Goal: Information Seeking & Learning: Check status

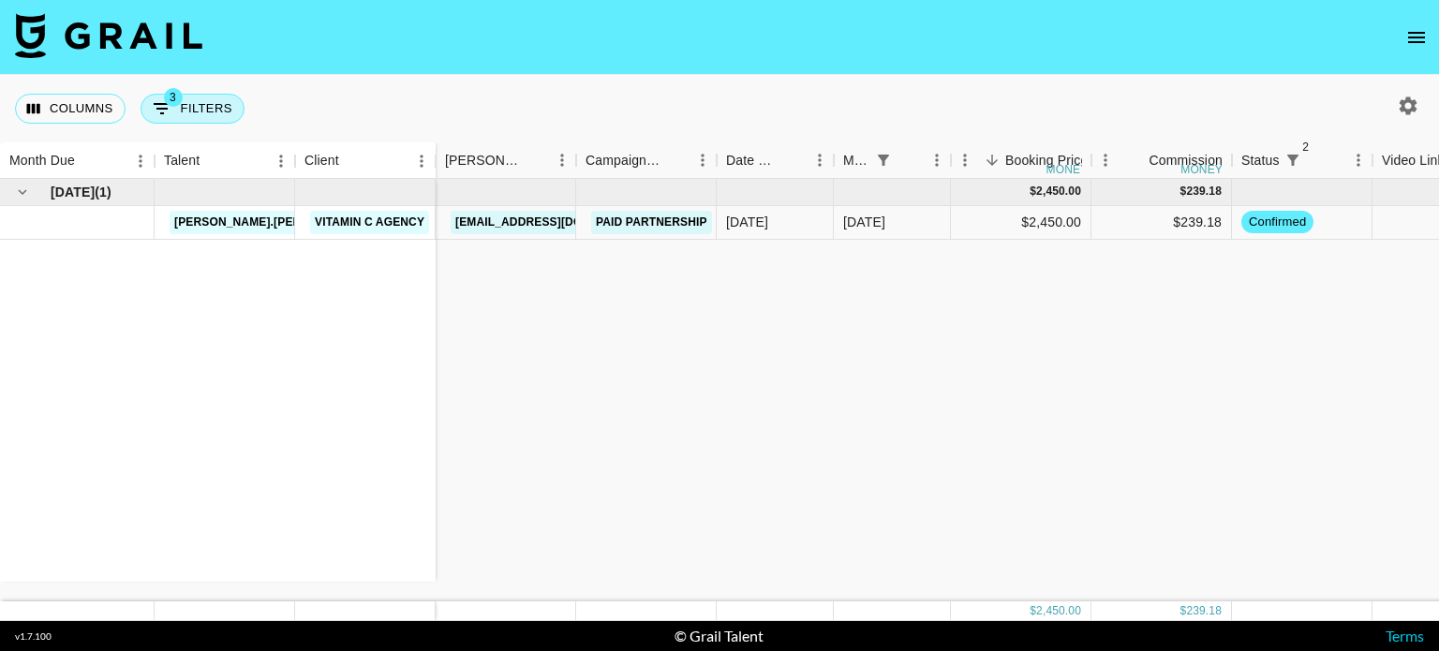
click at [220, 104] on button "3 Filters" at bounding box center [193, 109] width 104 height 30
select select "status"
select select "not"
select select "declined"
select select "status"
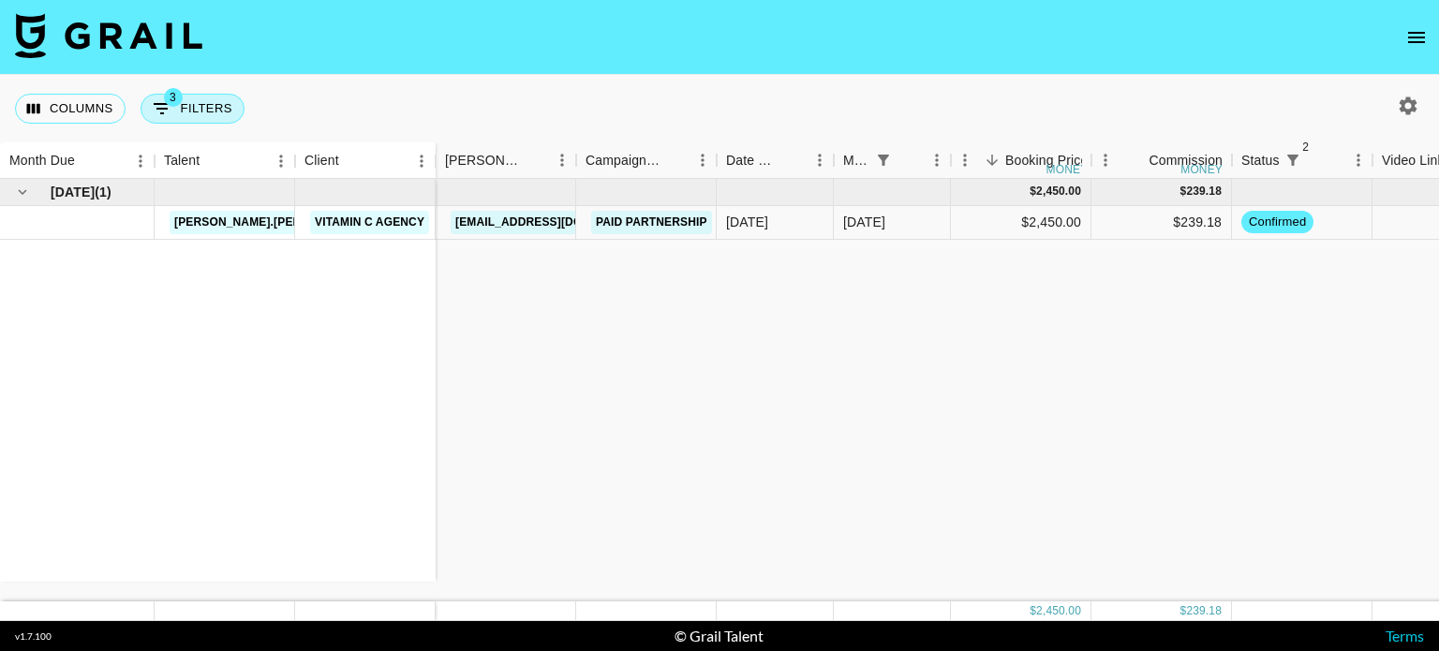
select select "not"
select select "cancelled"
select select "monthDue2"
select select "[DATE]"
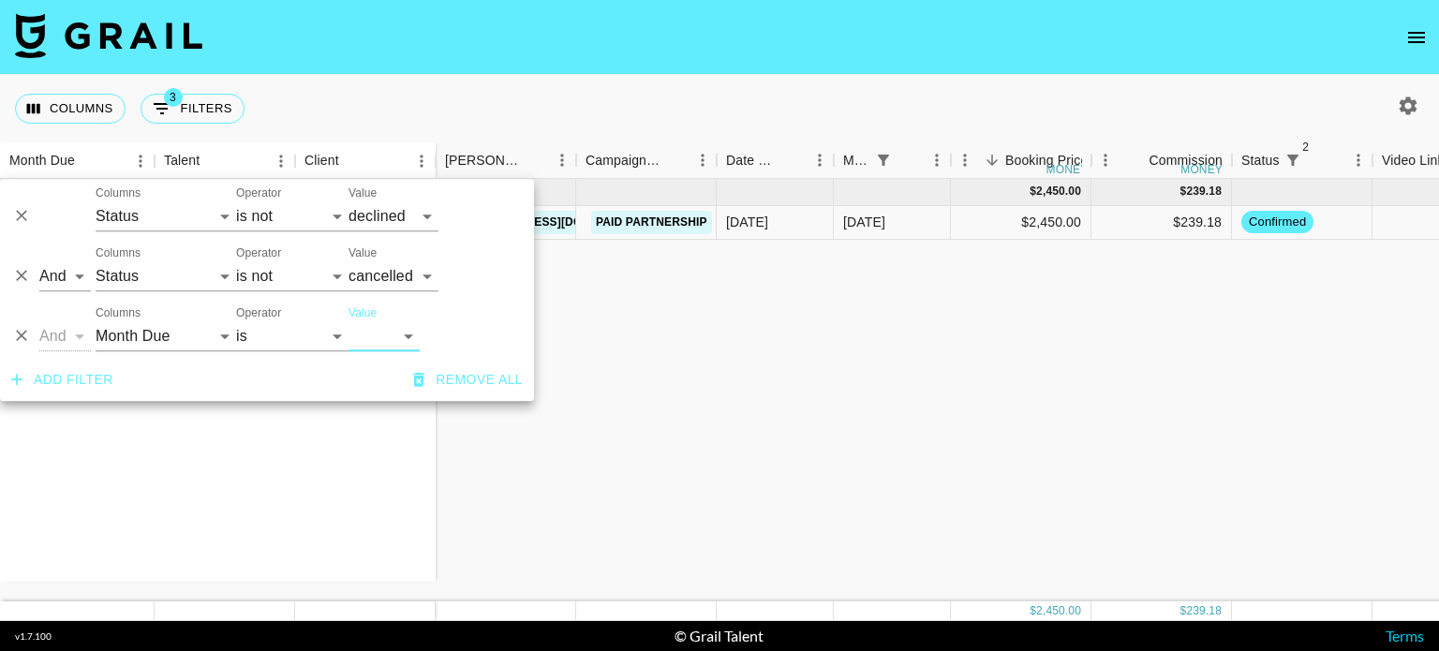
click at [808, 306] on div "[DATE] ( 1 ) [PERSON_NAME].[PERSON_NAME] Vitamin C Agency $ 2,450.00 $ 239.18 […" at bounding box center [1075, 390] width 2150 height 423
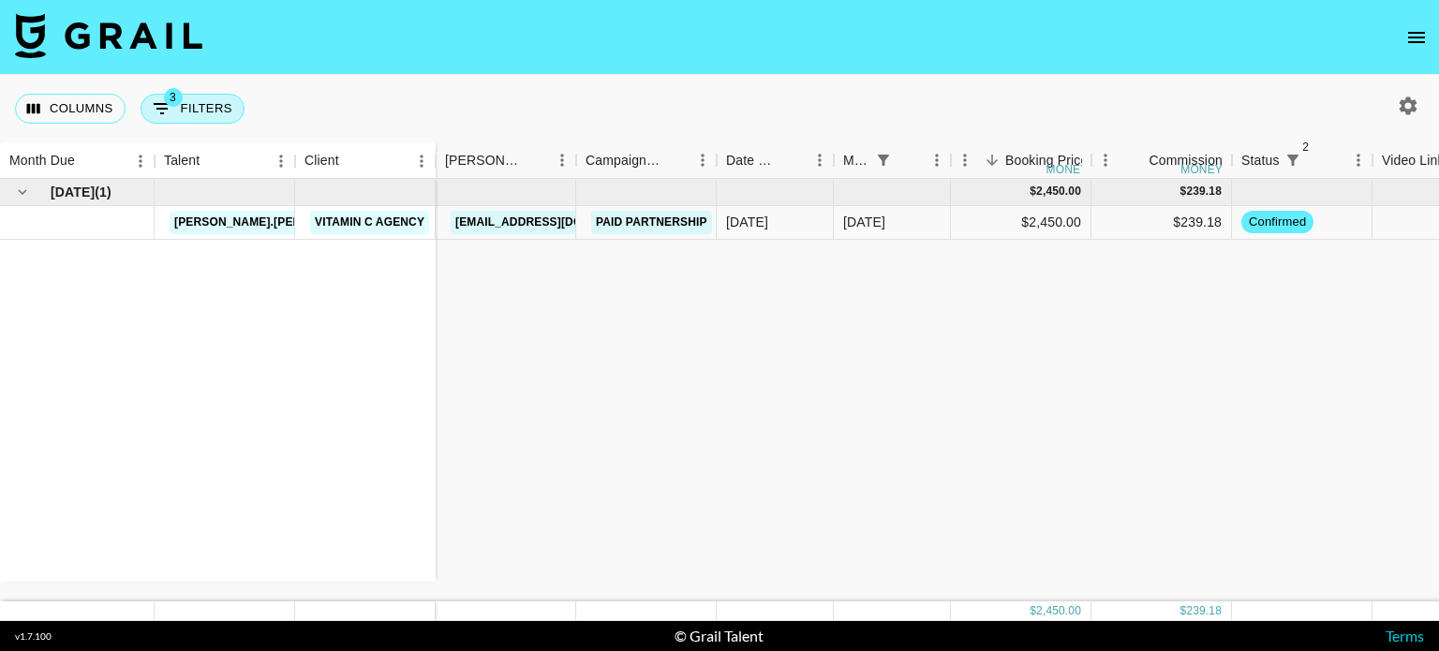
click at [210, 116] on button "3 Filters" at bounding box center [193, 109] width 104 height 30
select select "status"
select select "not"
select select "declined"
select select "status"
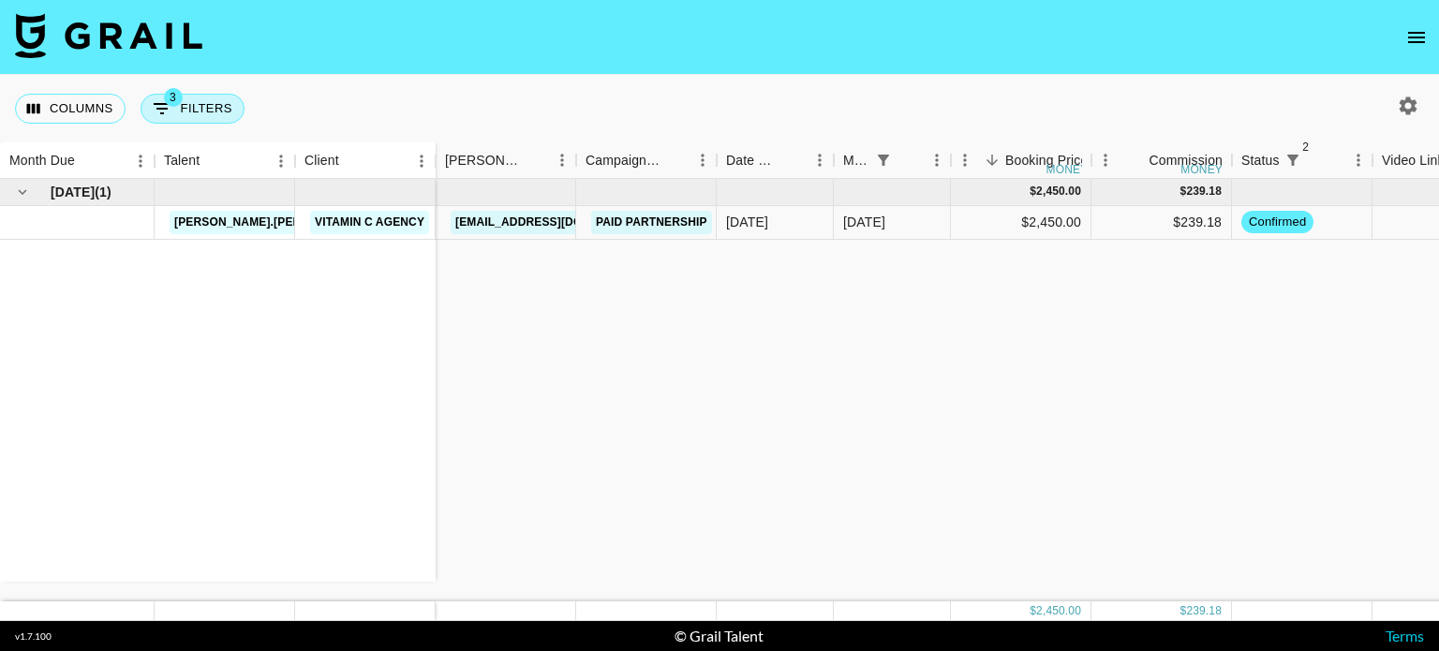
select select "not"
select select "cancelled"
select select "monthDue2"
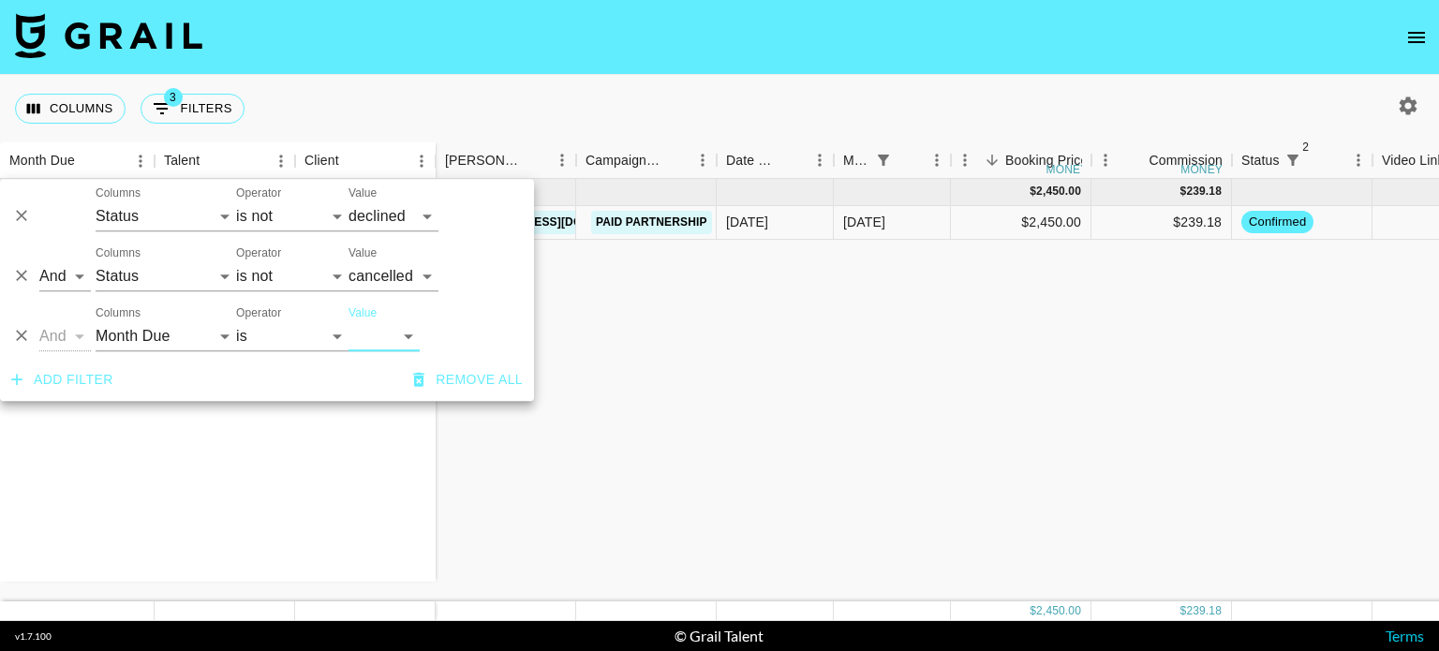
click at [356, 336] on select "[DATE] Aug '[DATE] Jun '[DATE] Apr '[DATE] Feb '[DATE] Dec '[DATE] Oct '[DATE] …" at bounding box center [384, 336] width 71 height 30
click at [349, 321] on select "[DATE] Aug '[DATE] Jun '[DATE] Apr '[DATE] Feb '[DATE] Dec '[DATE] Oct '[DATE] …" at bounding box center [384, 336] width 71 height 30
click at [394, 328] on select "[DATE] Aug '[DATE] Jun '[DATE] Apr '[DATE] Feb '[DATE] Dec '[DATE] Oct '[DATE] …" at bounding box center [384, 336] width 71 height 30
select select "[DATE]"
click at [349, 321] on select "[DATE] Aug '[DATE] Jun '[DATE] Apr '[DATE] Feb '[DATE] Dec '[DATE] Oct '[DATE] …" at bounding box center [384, 336] width 71 height 30
